Goal: Transaction & Acquisition: Register for event/course

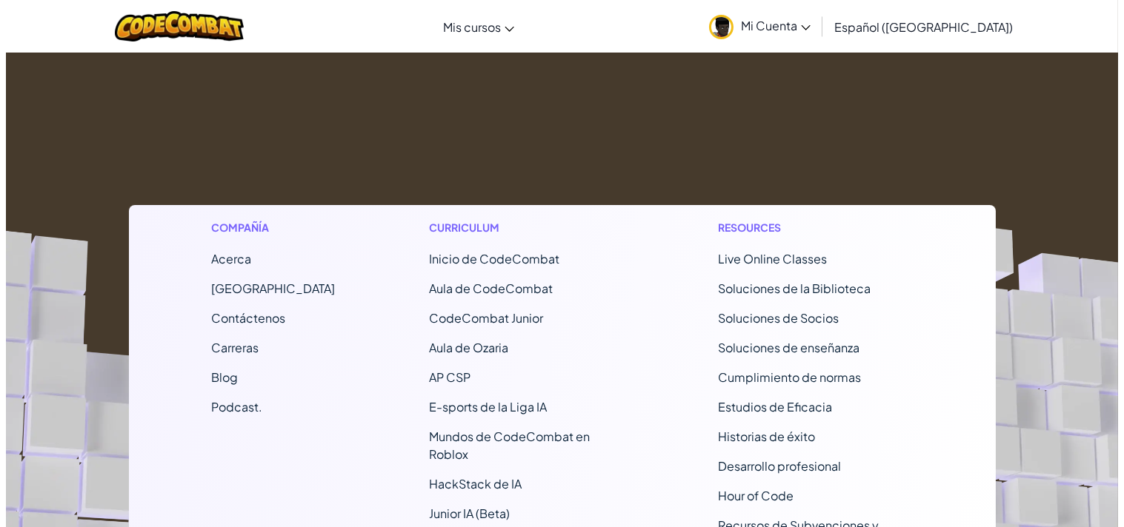
scroll to position [809, 0]
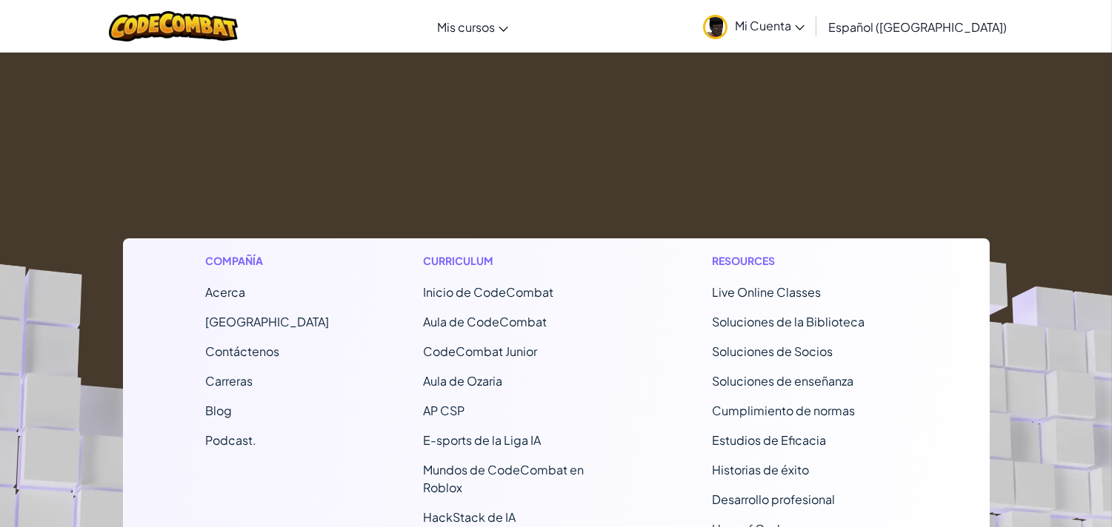
click at [495, 284] on span "Inicio de CodeCombat" at bounding box center [489, 292] width 130 height 16
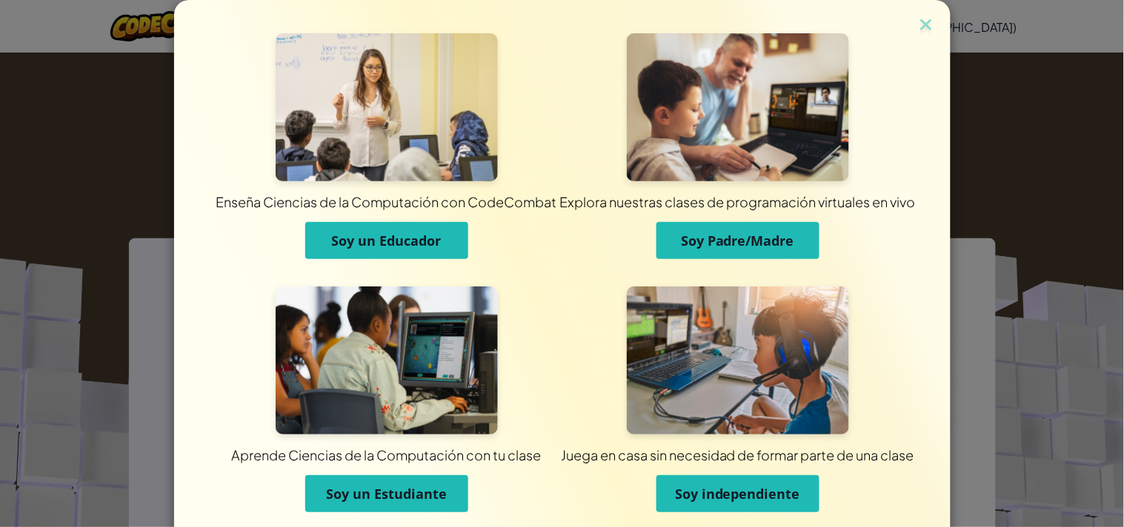
click at [398, 480] on button "Soy un Estudiante" at bounding box center [386, 494] width 163 height 37
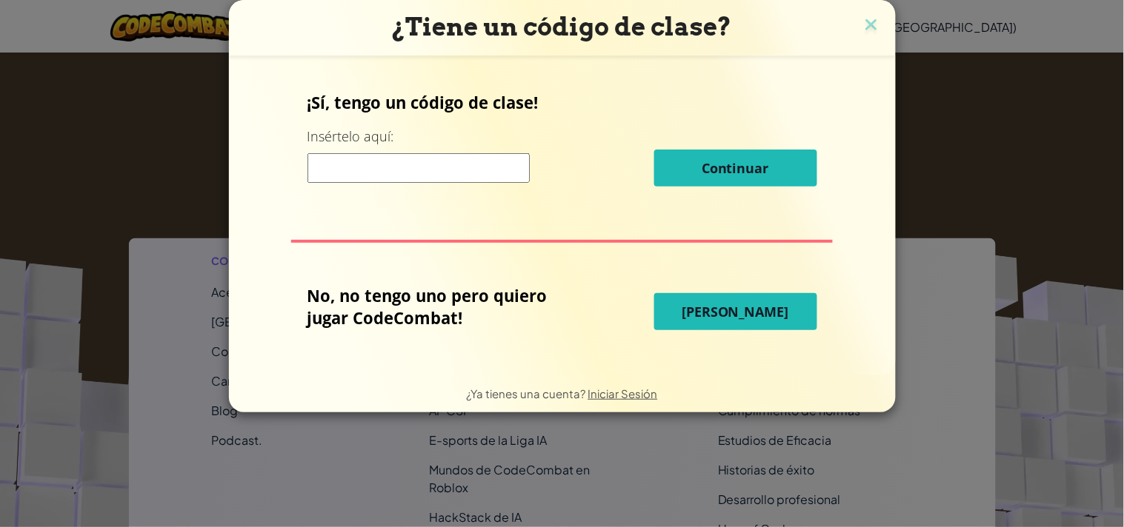
click at [704, 310] on span "Jugar Ahora" at bounding box center [735, 312] width 107 height 18
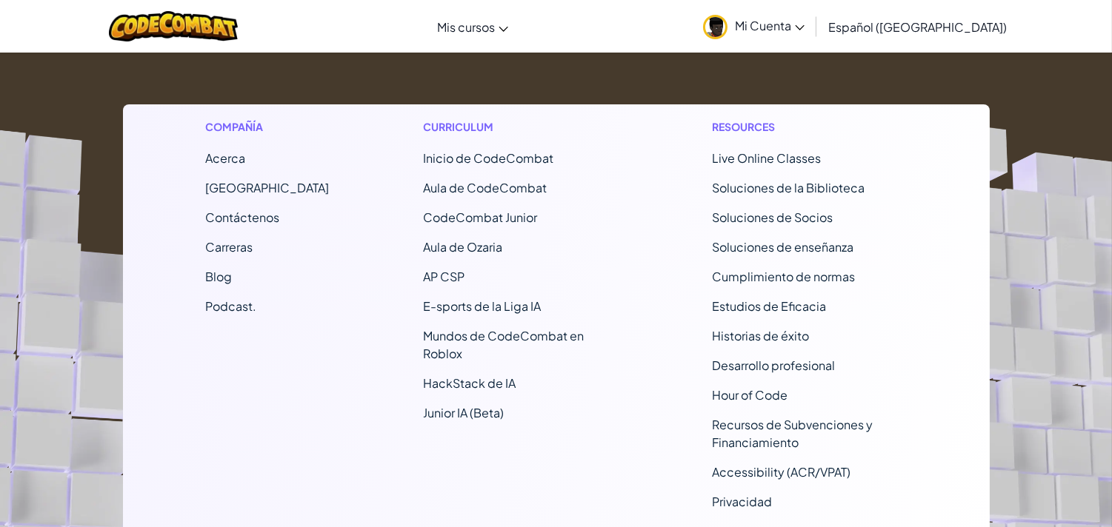
scroll to position [941, 0]
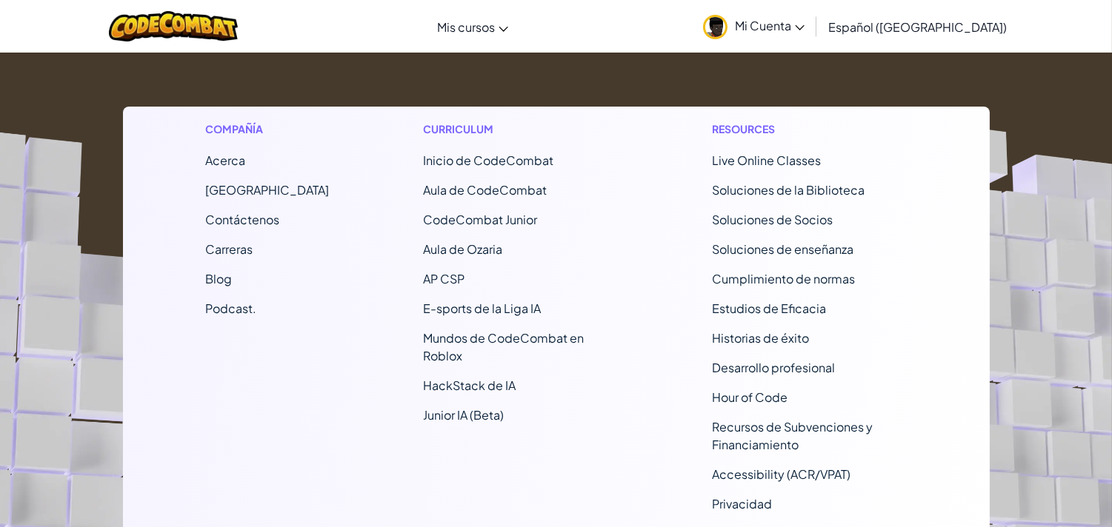
click at [468, 153] on span "Inicio de CodeCombat" at bounding box center [489, 161] width 130 height 16
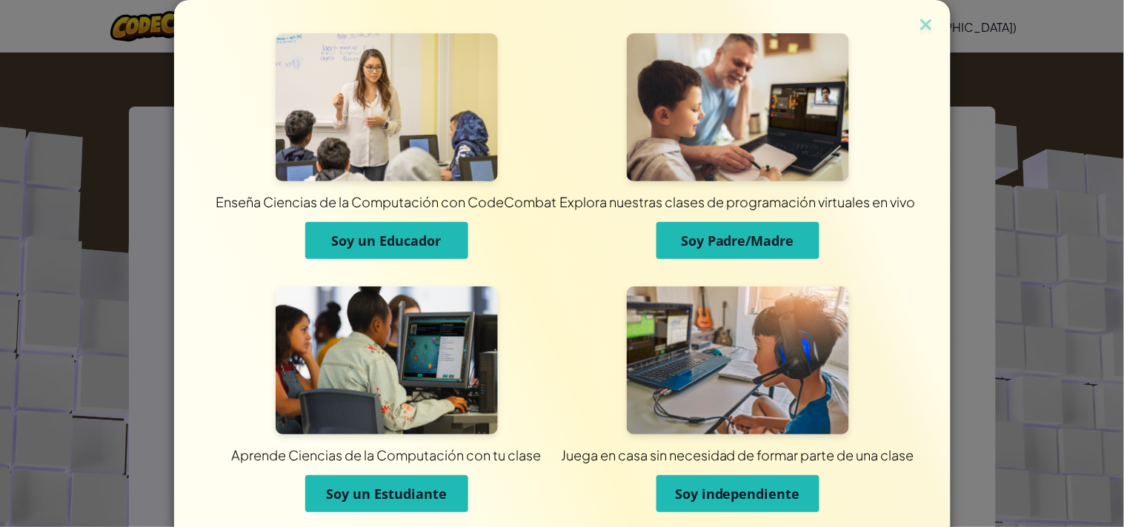
click at [439, 233] on button "Soy un Educador" at bounding box center [386, 240] width 163 height 37
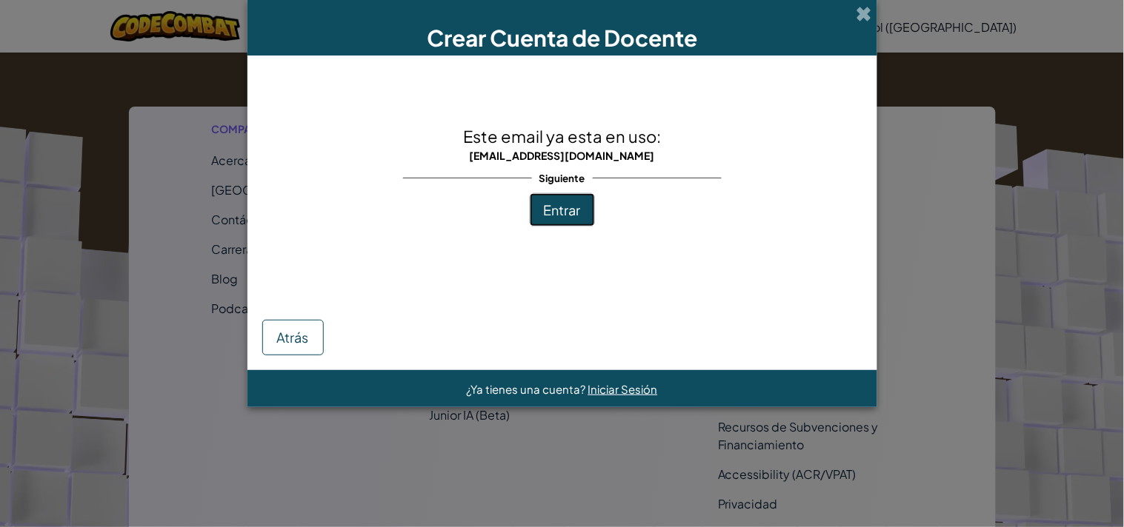
click at [570, 201] on span "Entrar" at bounding box center [562, 209] width 37 height 17
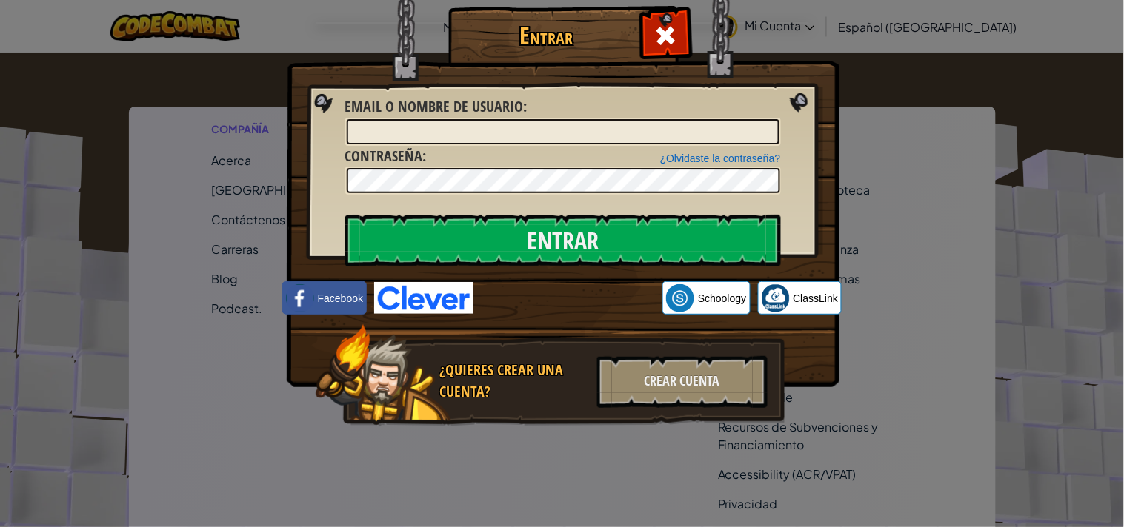
drag, startPoint x: 816, startPoint y: 82, endPoint x: 919, endPoint y: 224, distance: 175.0
click at [919, 224] on div "Entrar Error desconocido. Email o Nombre de usuario : ¿Olvidaste la contraseña?…" at bounding box center [562, 263] width 1124 height 527
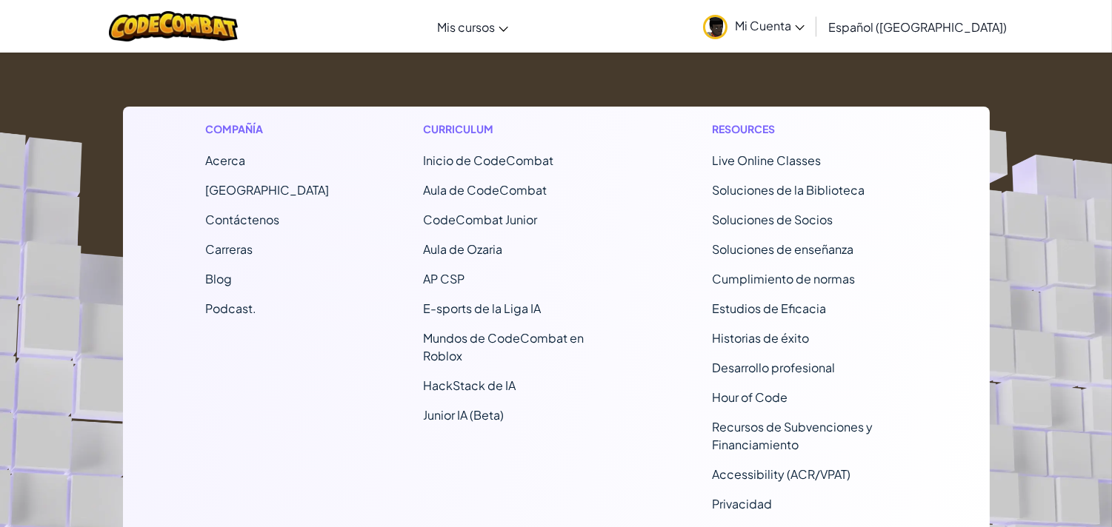
click at [455, 153] on span "Inicio de CodeCombat" at bounding box center [489, 161] width 130 height 16
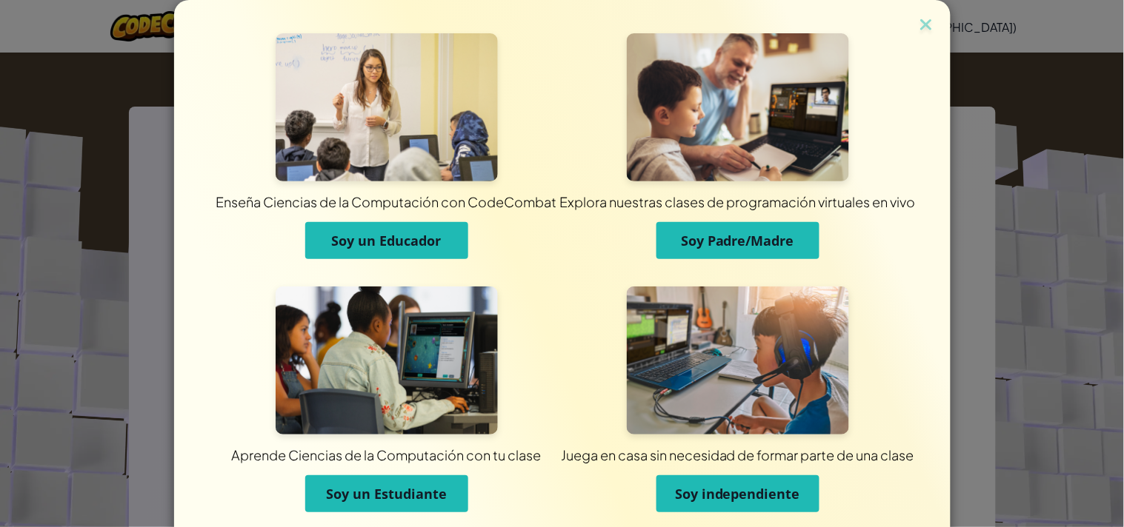
click at [366, 163] on img at bounding box center [387, 107] width 222 height 148
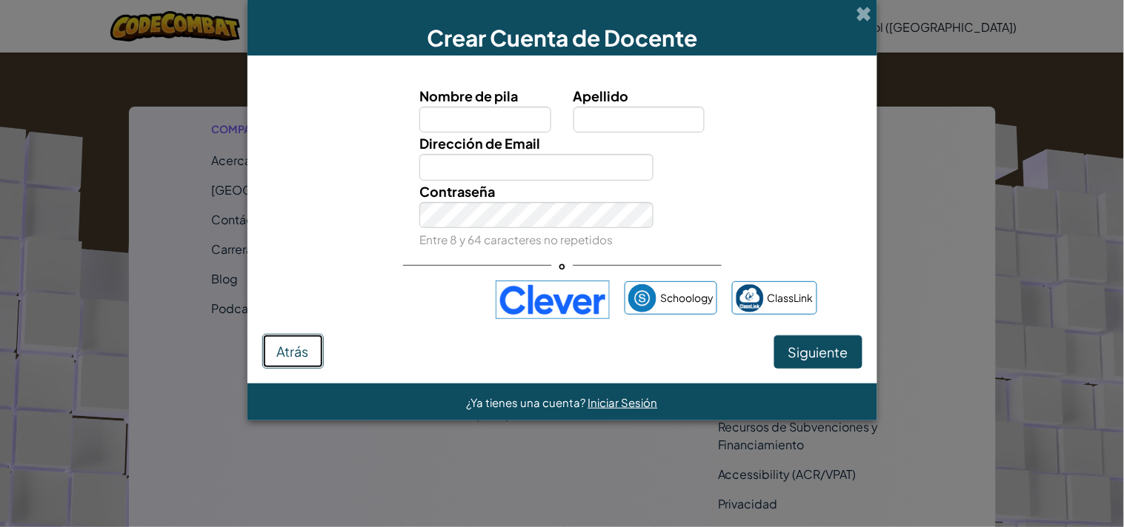
click at [270, 367] on button "Atrás" at bounding box center [292, 352] width 61 height 36
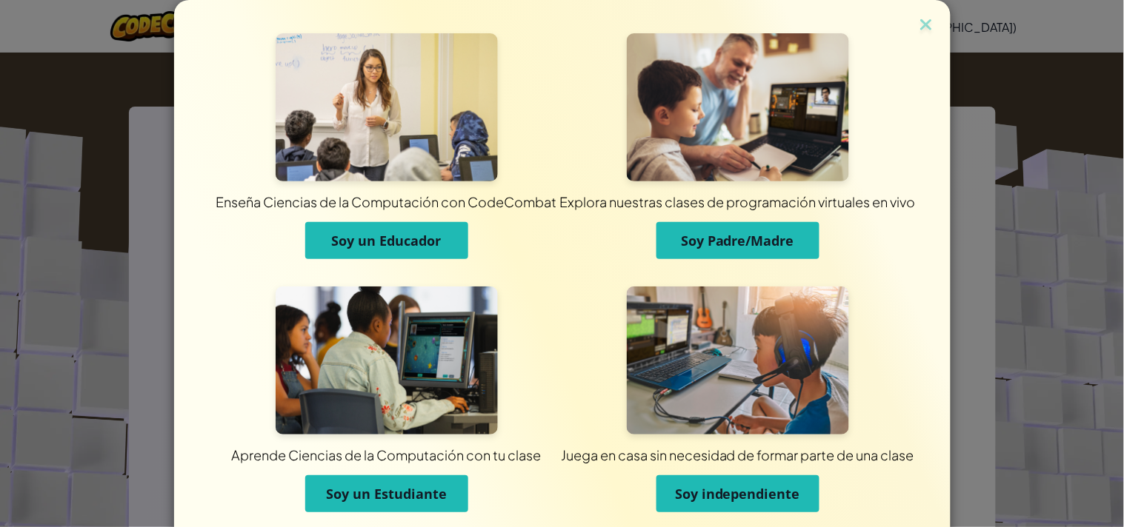
click at [729, 329] on img at bounding box center [738, 361] width 222 height 148
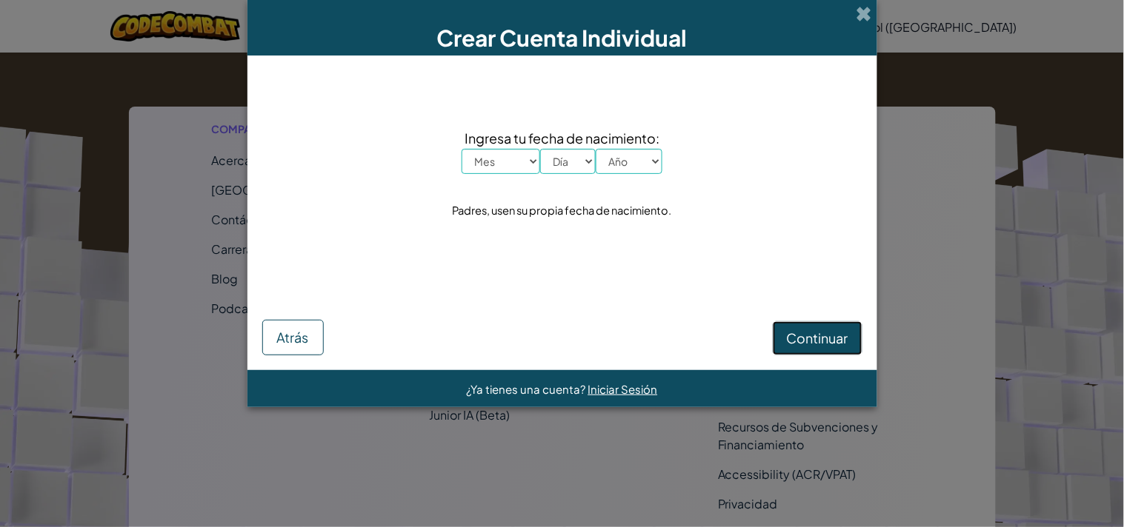
click at [804, 336] on span "Continuar" at bounding box center [817, 338] width 61 height 17
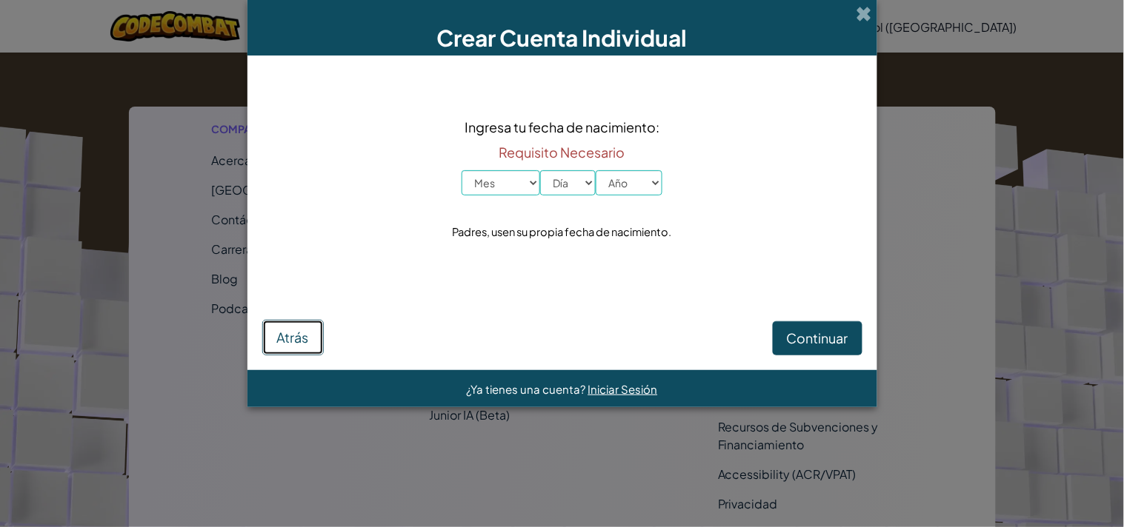
click at [293, 338] on span "Atrás" at bounding box center [293, 337] width 32 height 17
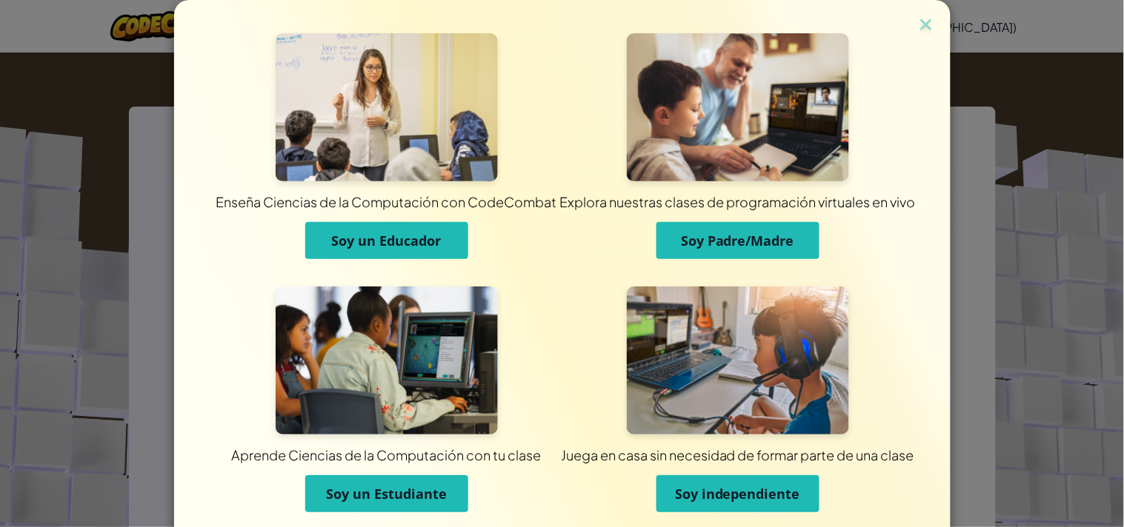
click at [656, 131] on img at bounding box center [738, 107] width 222 height 148
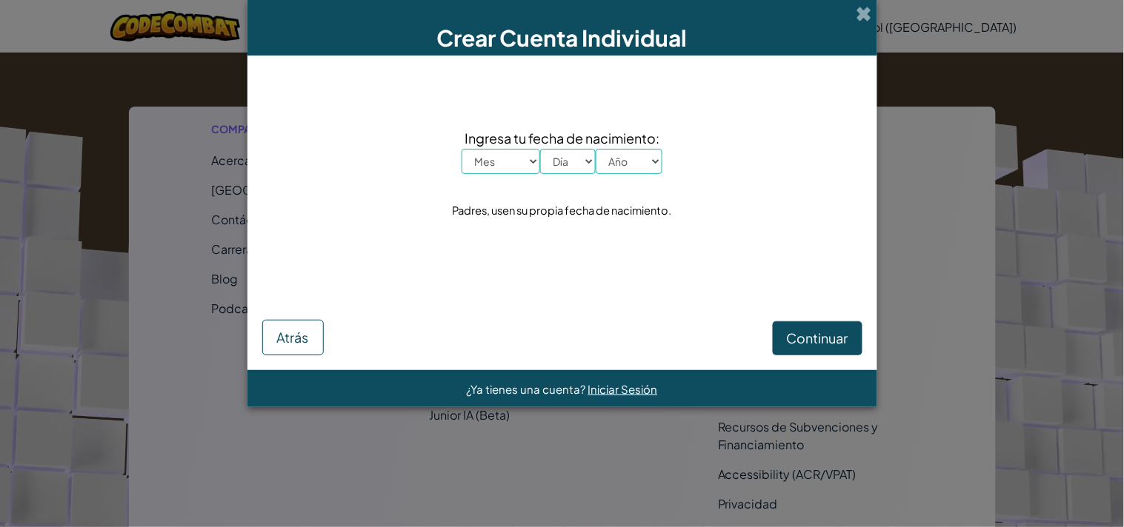
click at [876, 7] on div "Crear Cuenta Individual" at bounding box center [562, 28] width 630 height 56
click at [868, 7] on span at bounding box center [864, 14] width 16 height 16
